Goal: Transaction & Acquisition: Purchase product/service

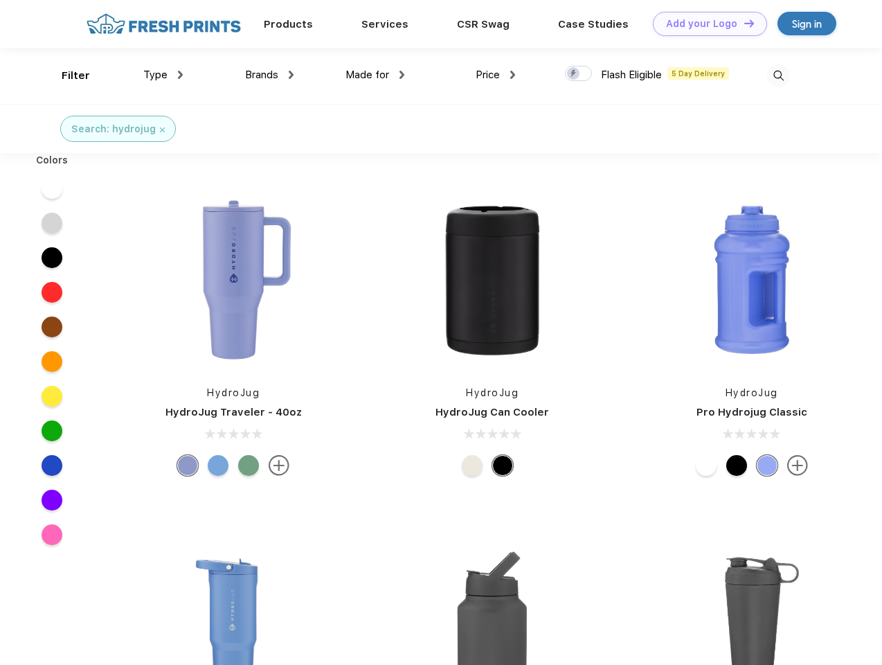
scroll to position [1, 0]
click at [705, 24] on link "Add your Logo Design Tool" at bounding box center [710, 24] width 114 height 24
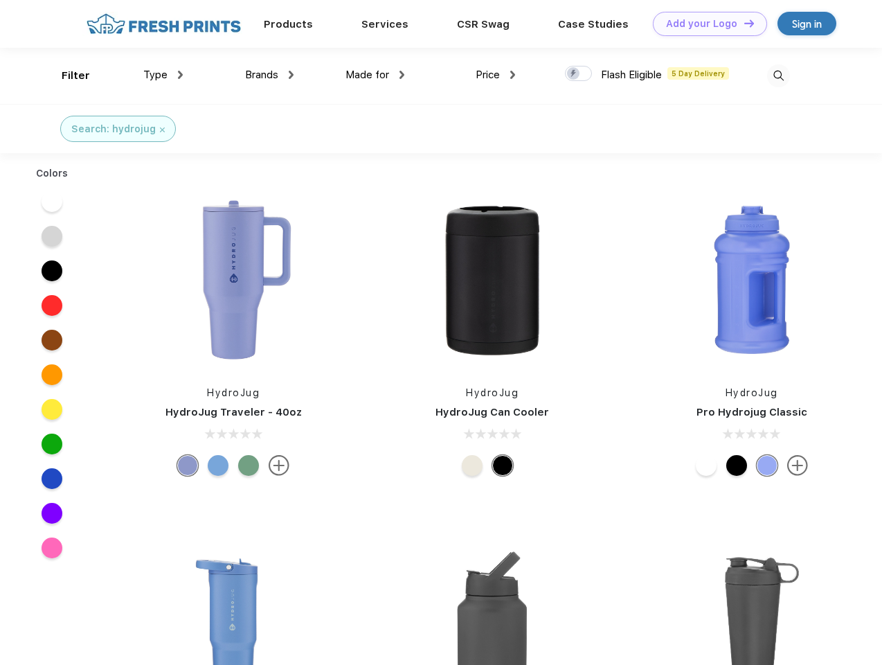
click at [0, 0] on div "Design Tool" at bounding box center [0, 0] width 0 height 0
click at [743, 23] on link "Add your Logo Design Tool" at bounding box center [710, 24] width 114 height 24
click at [66, 76] on div "Filter" at bounding box center [76, 76] width 28 height 16
click at [163, 75] on span "Type" at bounding box center [155, 75] width 24 height 12
click at [269, 75] on span "Brands" at bounding box center [261, 75] width 33 height 12
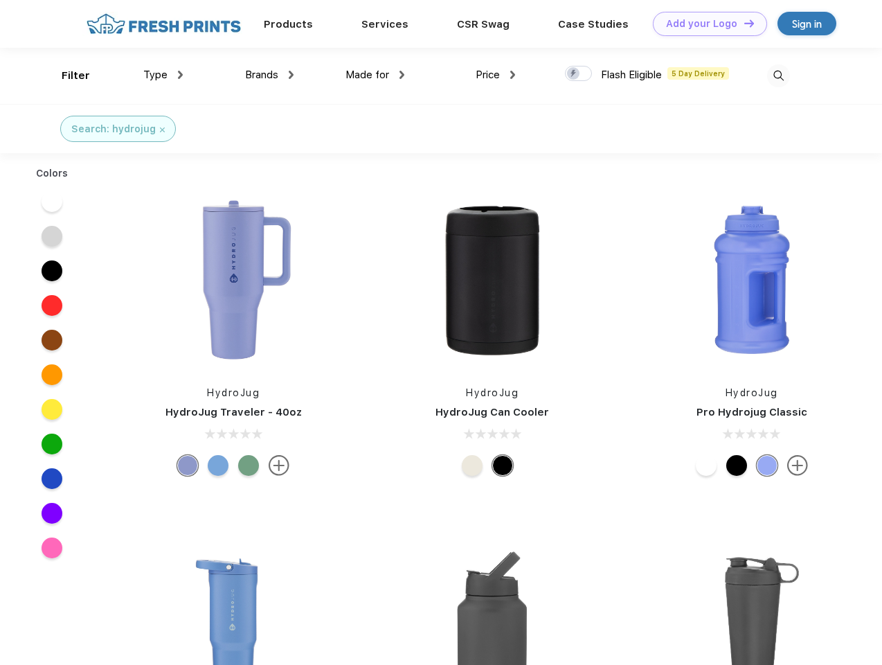
click at [375, 75] on span "Made for" at bounding box center [368, 75] width 44 height 12
click at [496, 75] on span "Price" at bounding box center [488, 75] width 24 height 12
click at [579, 74] on div at bounding box center [578, 73] width 27 height 15
click at [574, 74] on input "checkbox" at bounding box center [569, 69] width 9 height 9
click at [779, 76] on img at bounding box center [778, 75] width 23 height 23
